Goal: Task Accomplishment & Management: Manage account settings

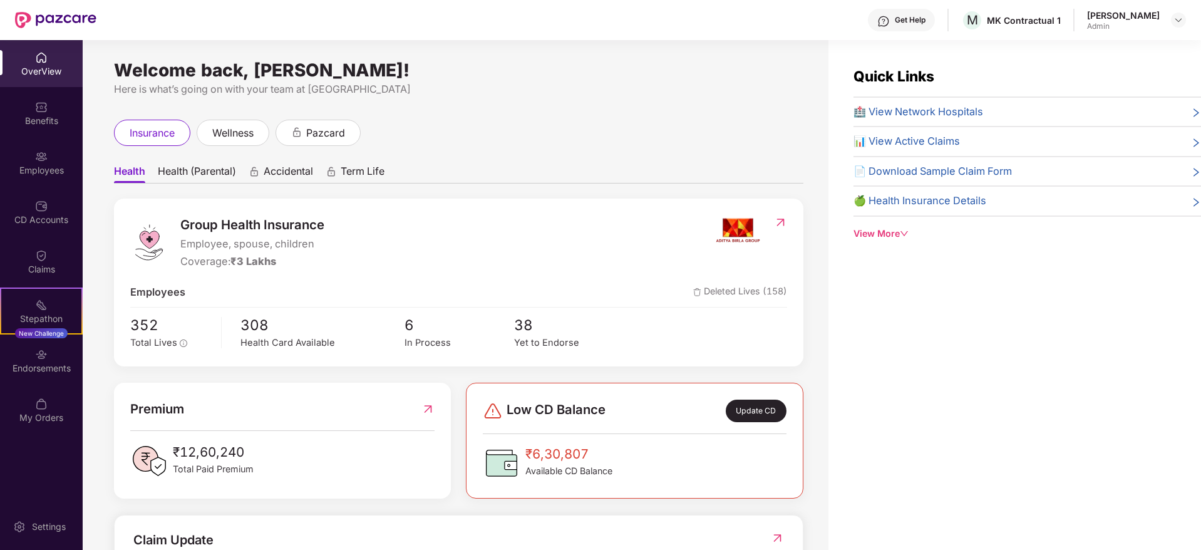
click at [1191, 13] on header "Get Help M MK Contractual 1 [PERSON_NAME] Admin" at bounding box center [600, 20] width 1201 height 40
click at [1179, 26] on div at bounding box center [1178, 20] width 15 height 15
click at [1109, 75] on div "Switch Company" at bounding box center [1119, 74] width 163 height 24
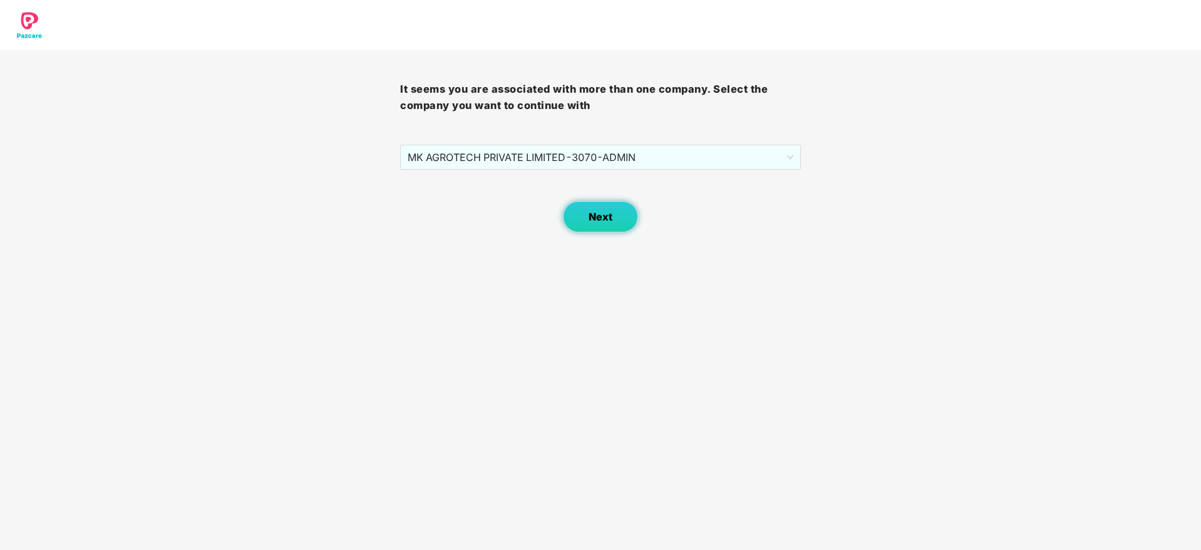
click at [617, 205] on button "Next" at bounding box center [600, 216] width 75 height 31
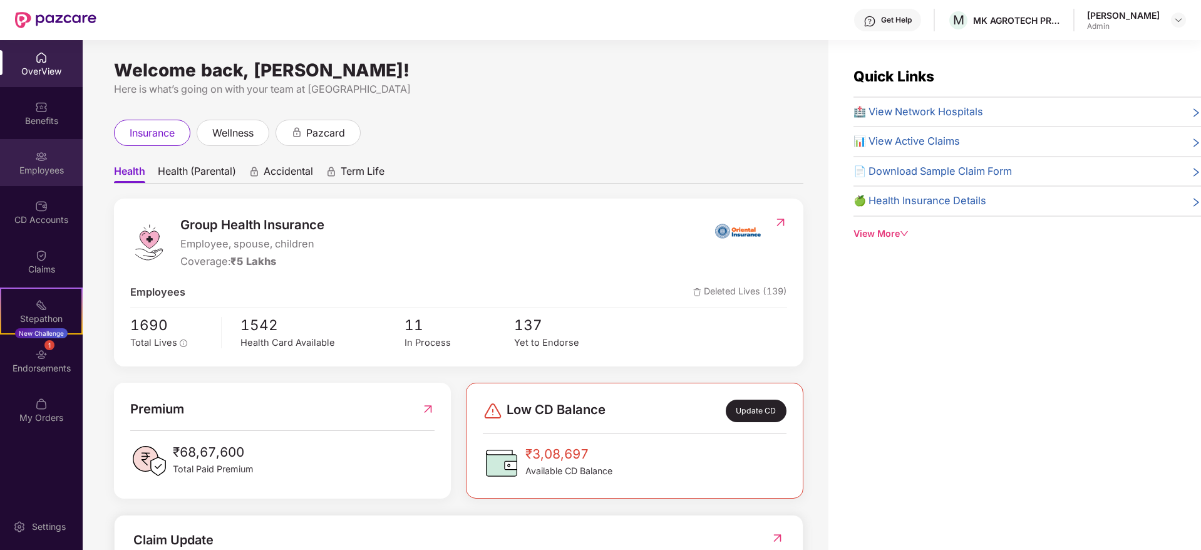
click at [44, 156] on img at bounding box center [41, 156] width 13 height 13
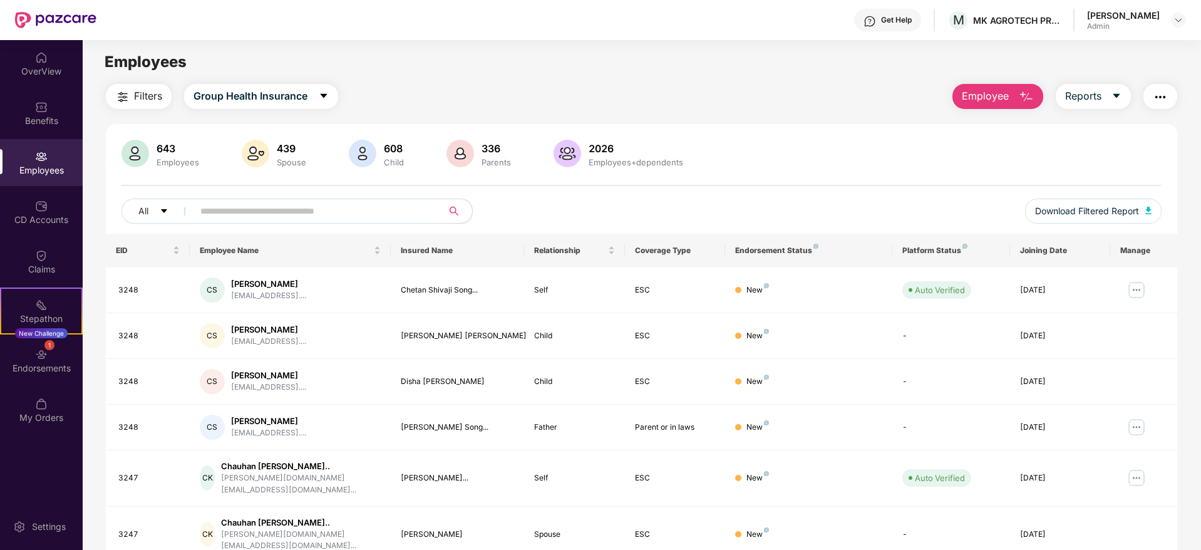
click at [349, 210] on input "text" at bounding box center [312, 211] width 225 height 19
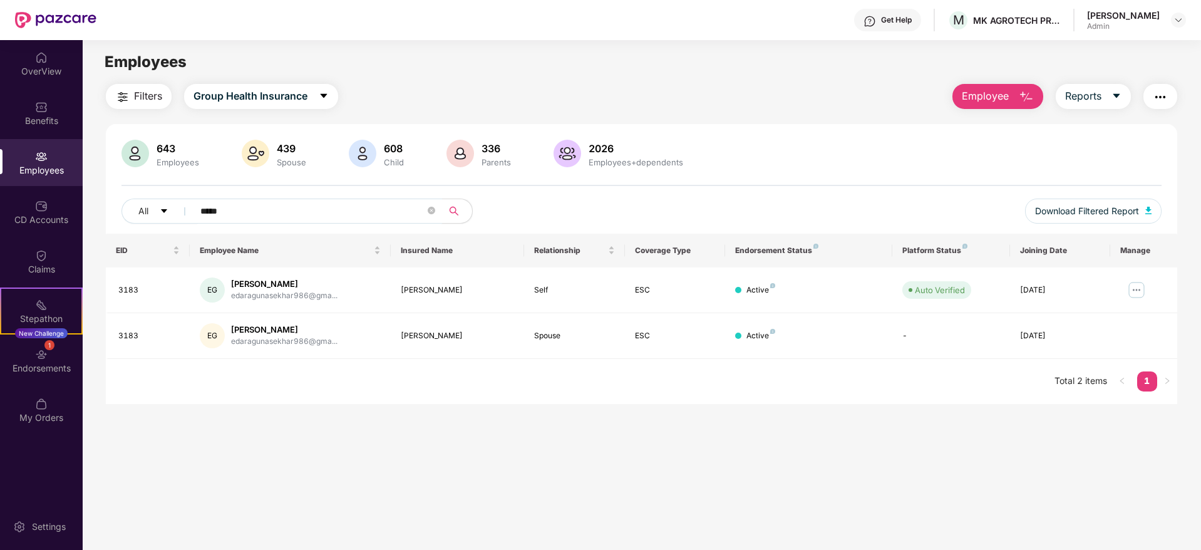
type input "*****"
